Goal: Information Seeking & Learning: Find contact information

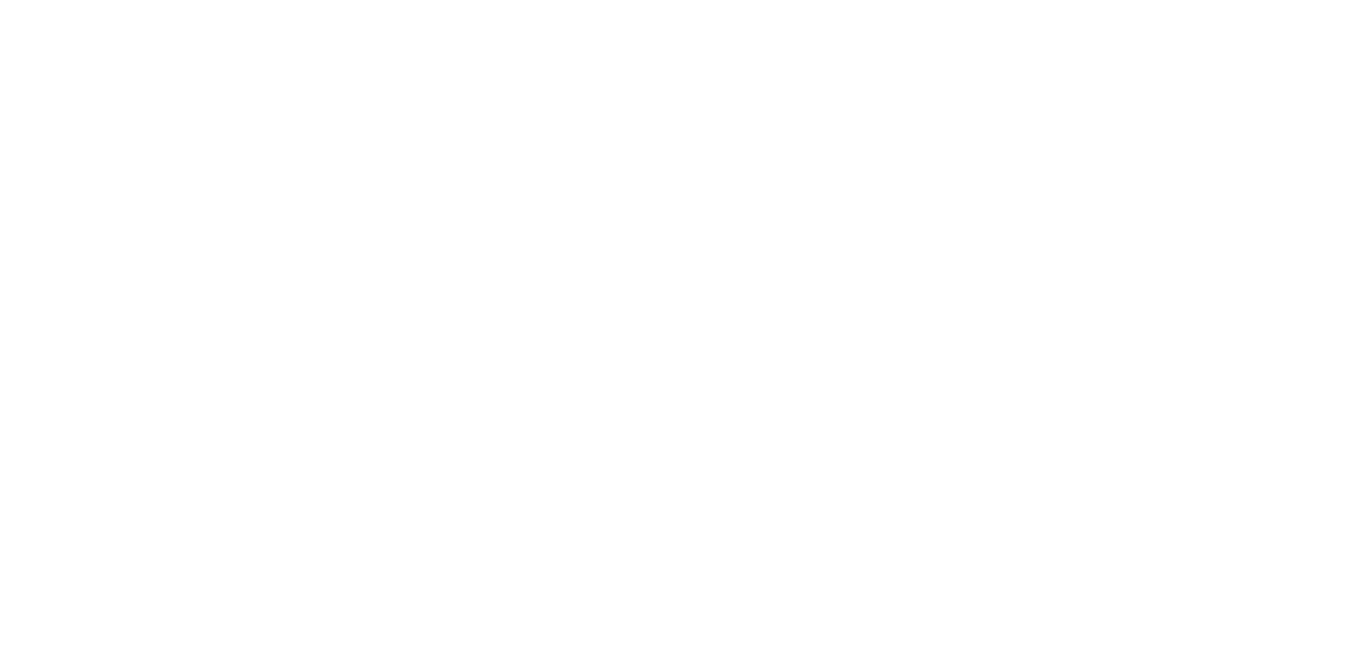
scroll to position [458, 0]
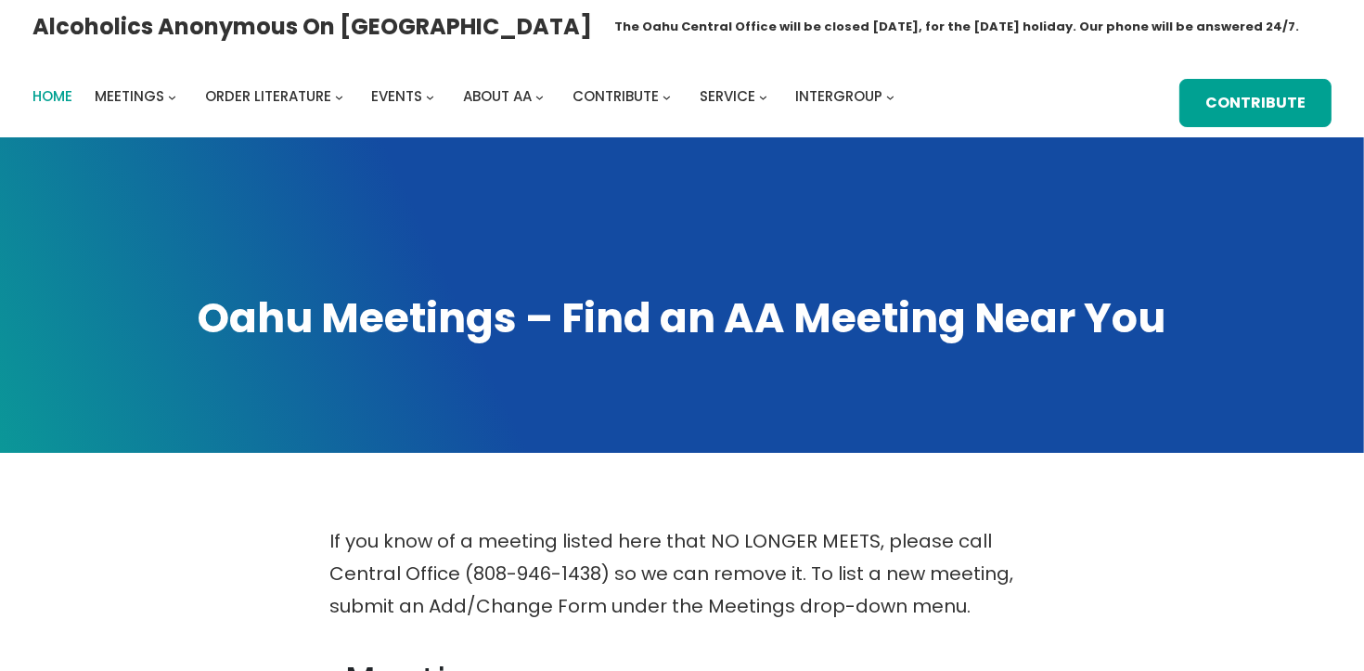
click at [61, 97] on span "Home" at bounding box center [52, 95] width 40 height 19
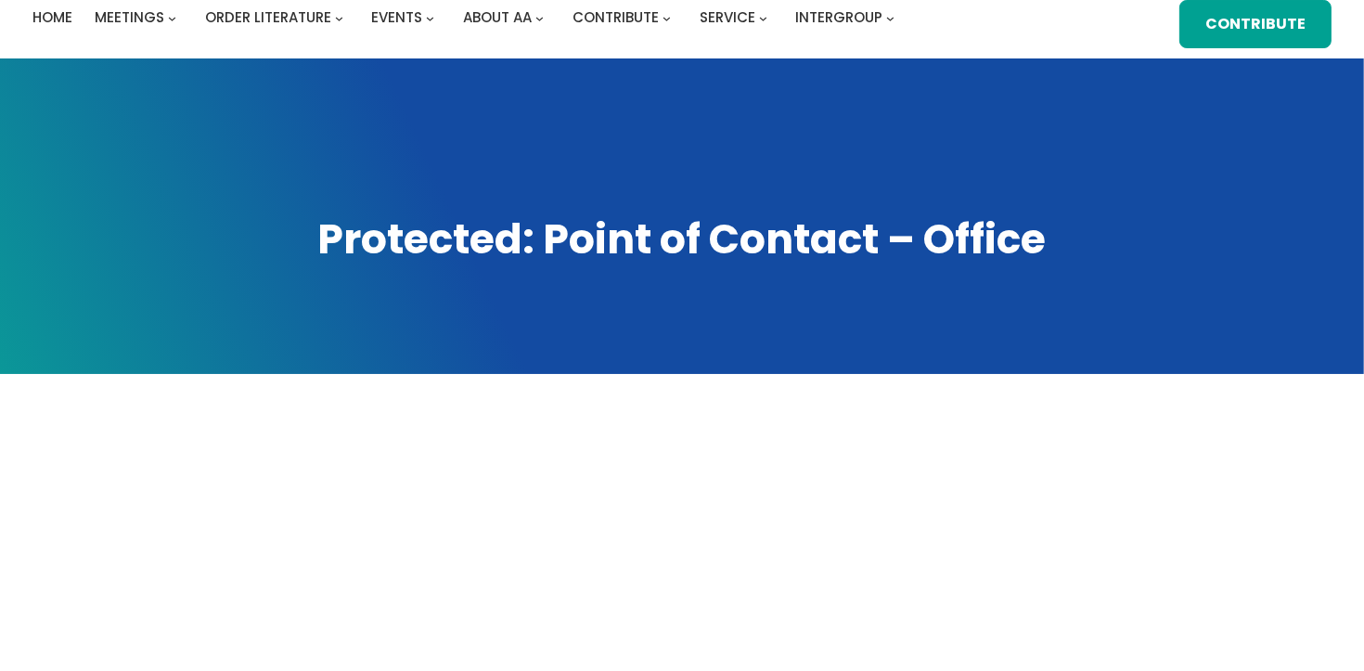
scroll to position [641, 0]
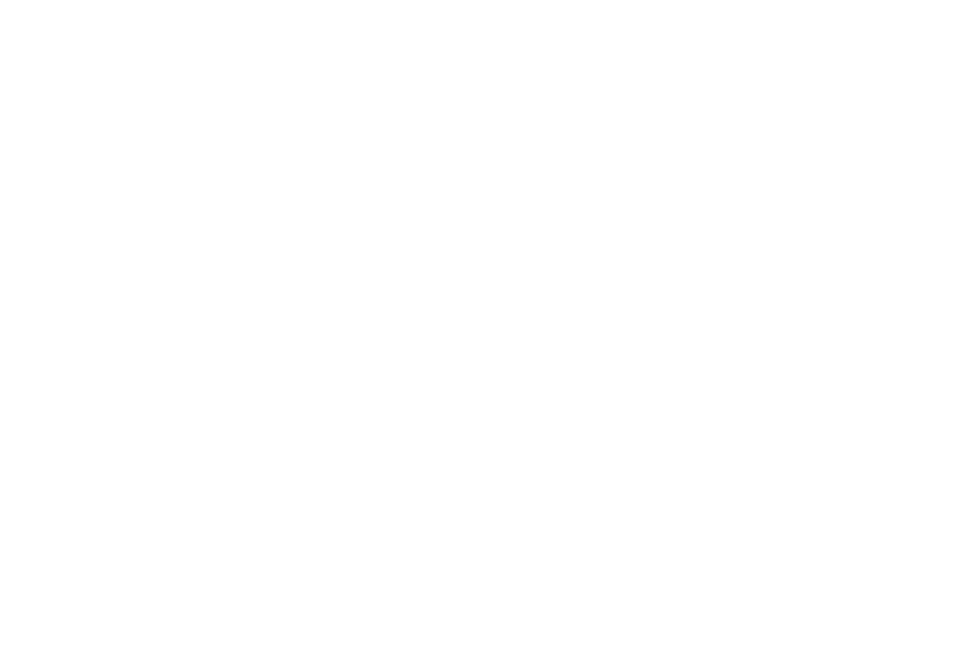
scroll to position [592, 0]
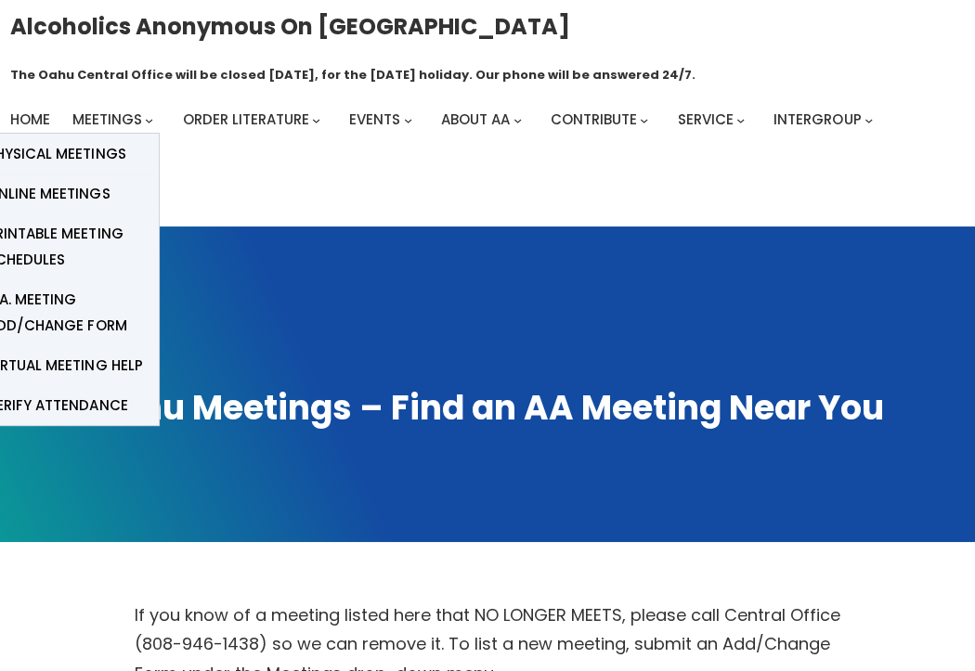
click at [139, 123] on span "Meetings" at bounding box center [107, 119] width 70 height 19
click at [105, 151] on span "Physical Meetings" at bounding box center [56, 154] width 138 height 26
click at [114, 150] on span "Physical Meetings" at bounding box center [56, 154] width 138 height 26
click at [86, 155] on span "Physical Meetings" at bounding box center [56, 154] width 138 height 26
click at [102, 150] on span "Physical Meetings" at bounding box center [56, 154] width 138 height 26
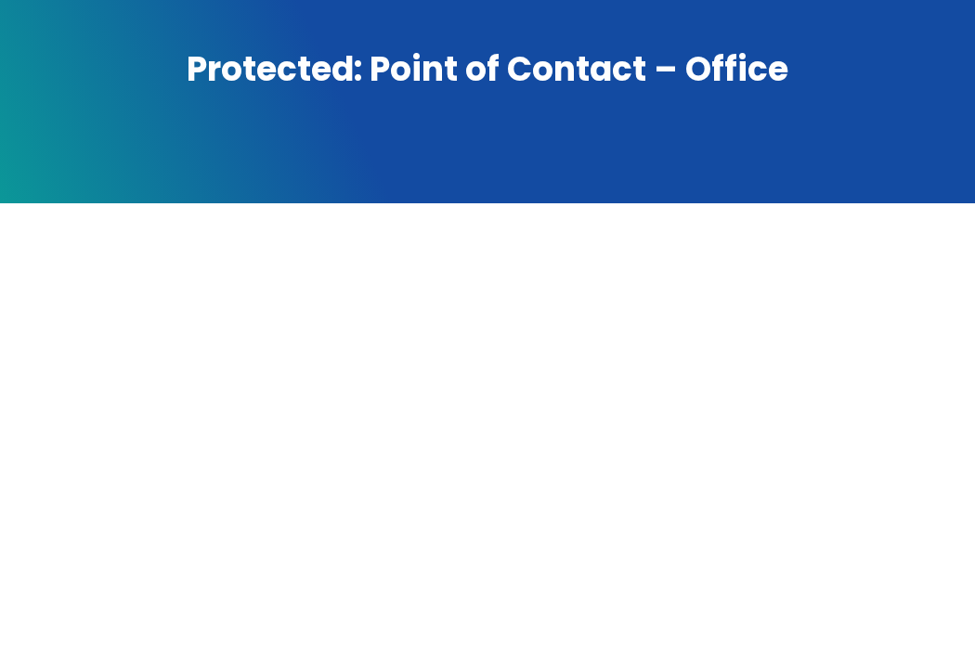
scroll to position [607, 0]
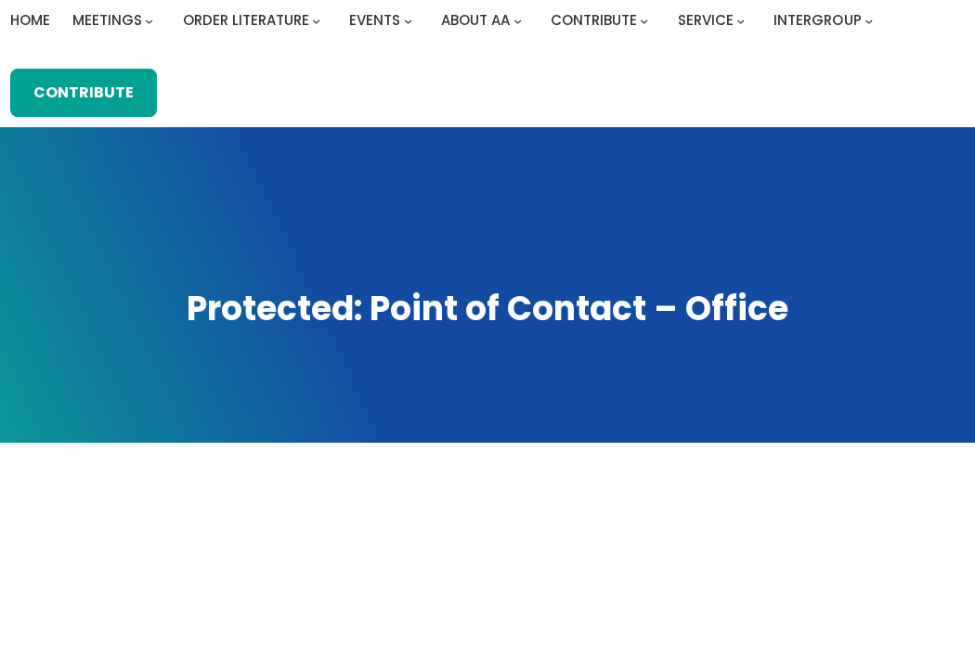
scroll to position [260, 0]
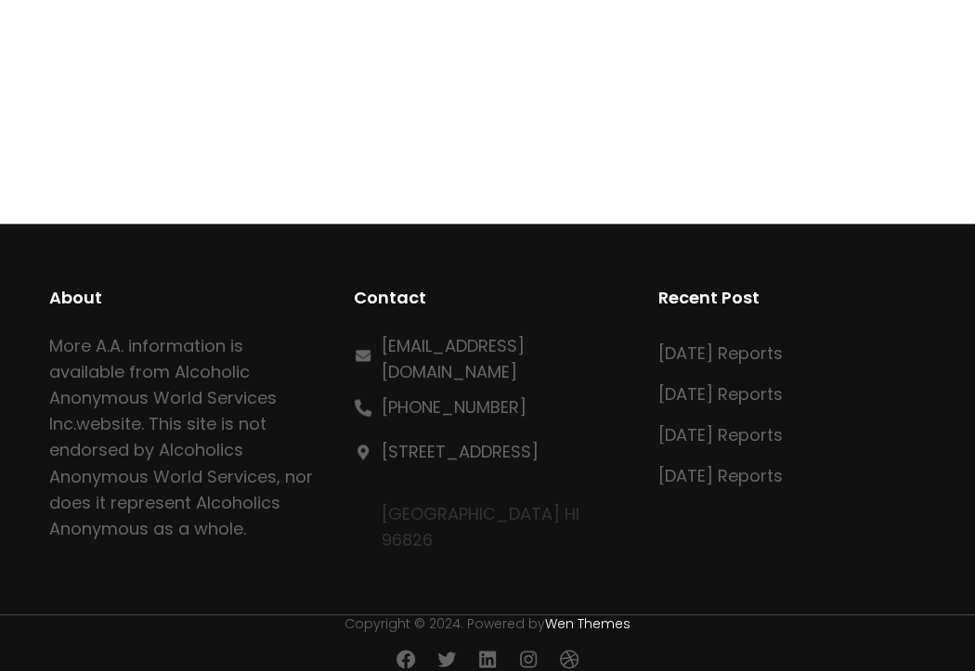
scroll to position [716, 0]
